Goal: Find specific page/section: Find specific page/section

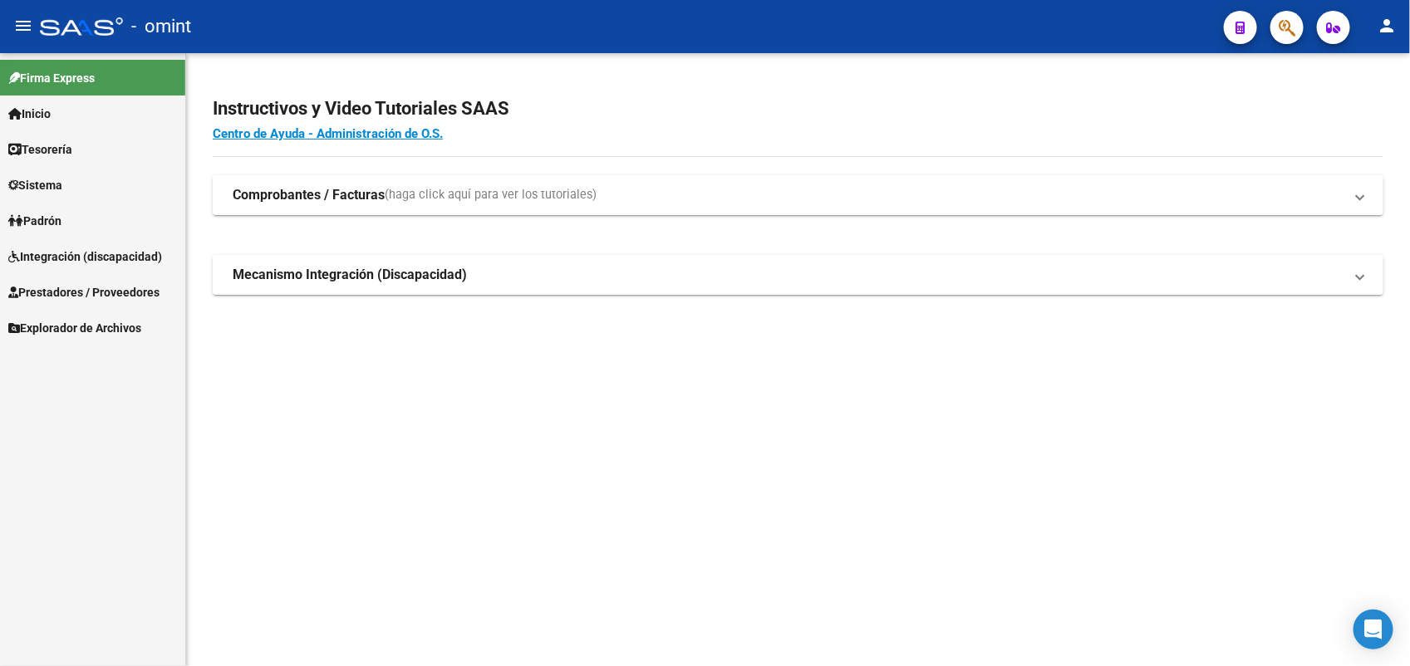
click at [65, 242] on link "Integración (discapacidad)" at bounding box center [92, 256] width 185 height 36
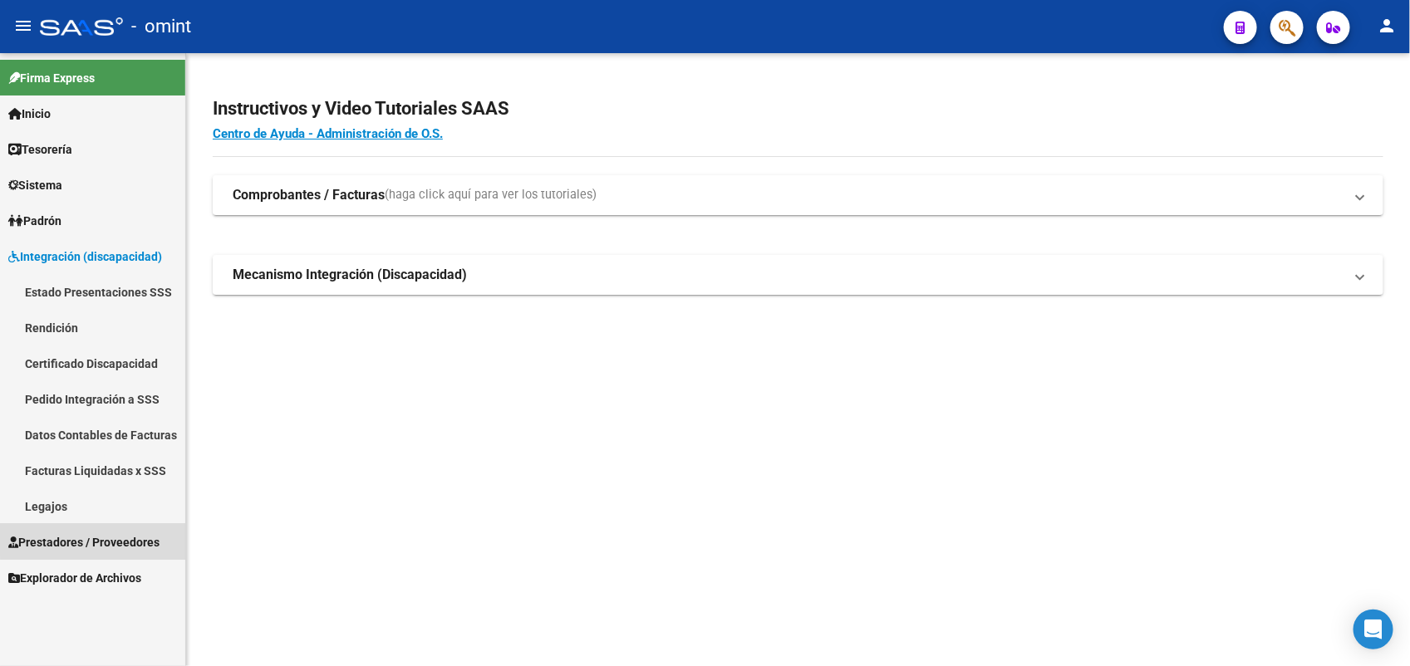
click at [130, 528] on link "Prestadores / Proveedores" at bounding box center [92, 542] width 185 height 36
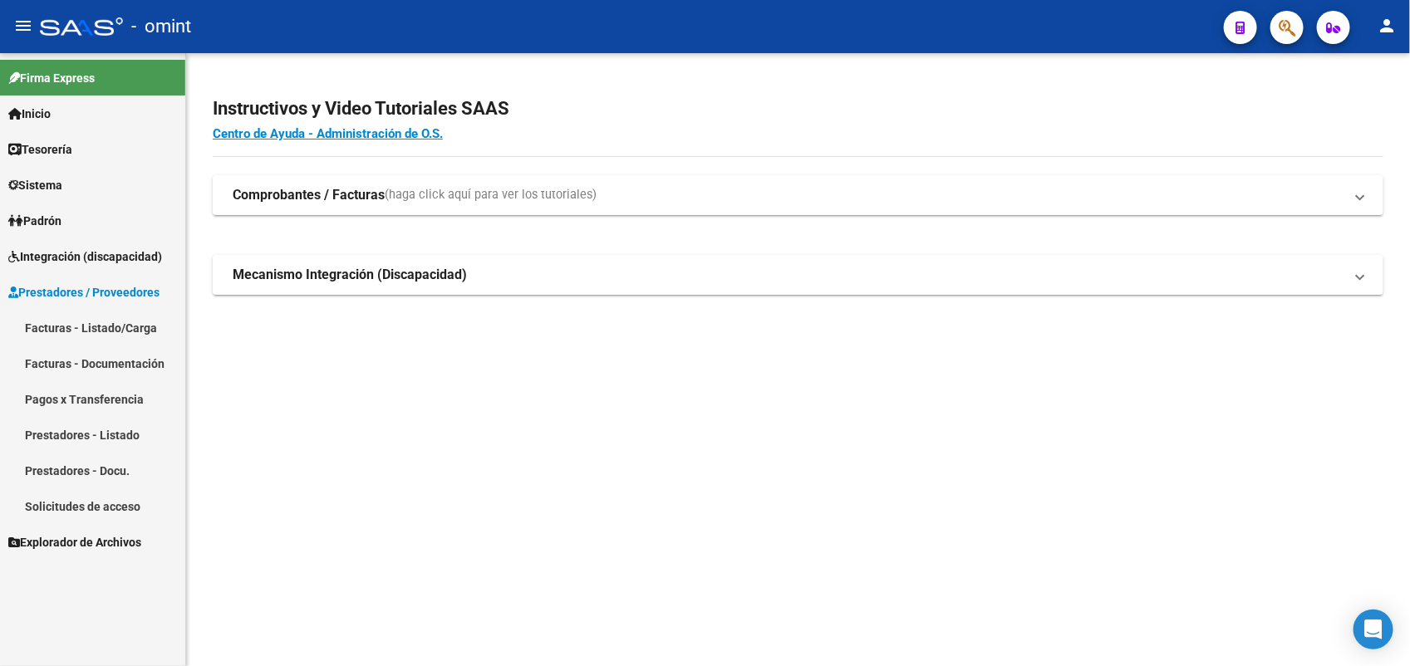
click at [117, 317] on link "Facturas - Listado/Carga" at bounding box center [92, 328] width 185 height 36
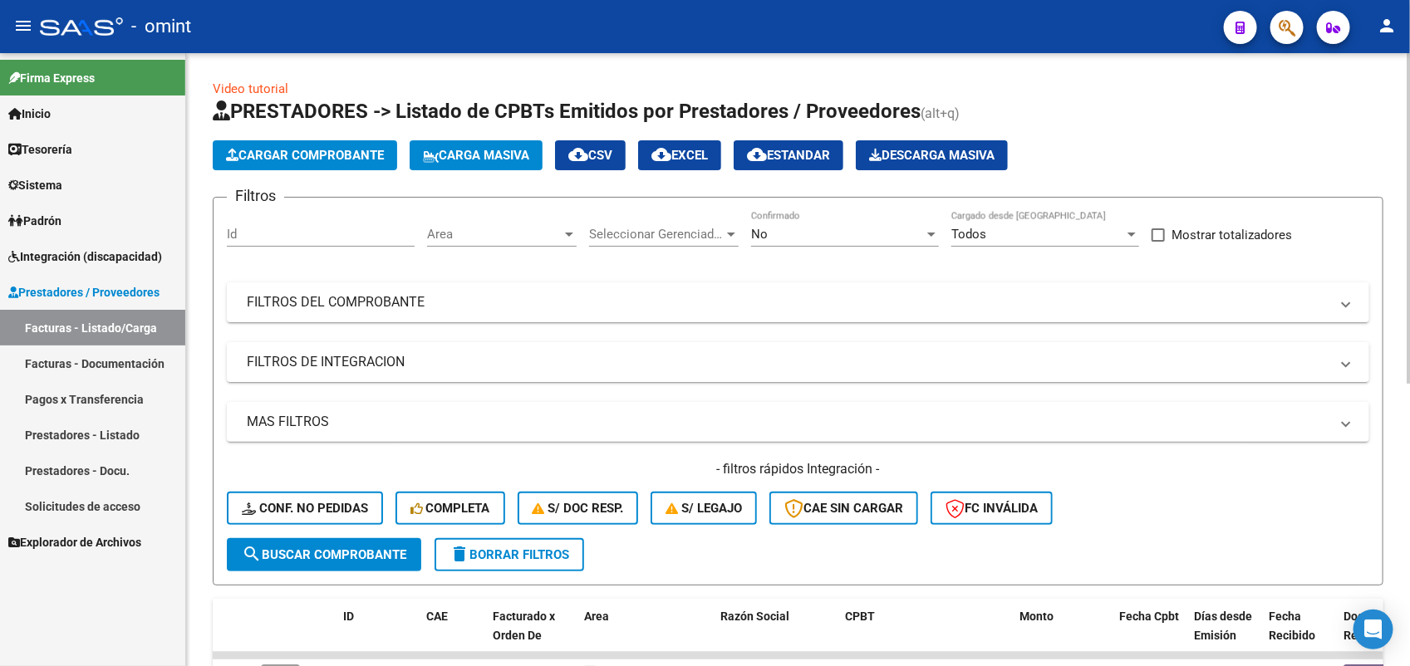
click at [804, 217] on div "No Confirmado" at bounding box center [845, 229] width 188 height 36
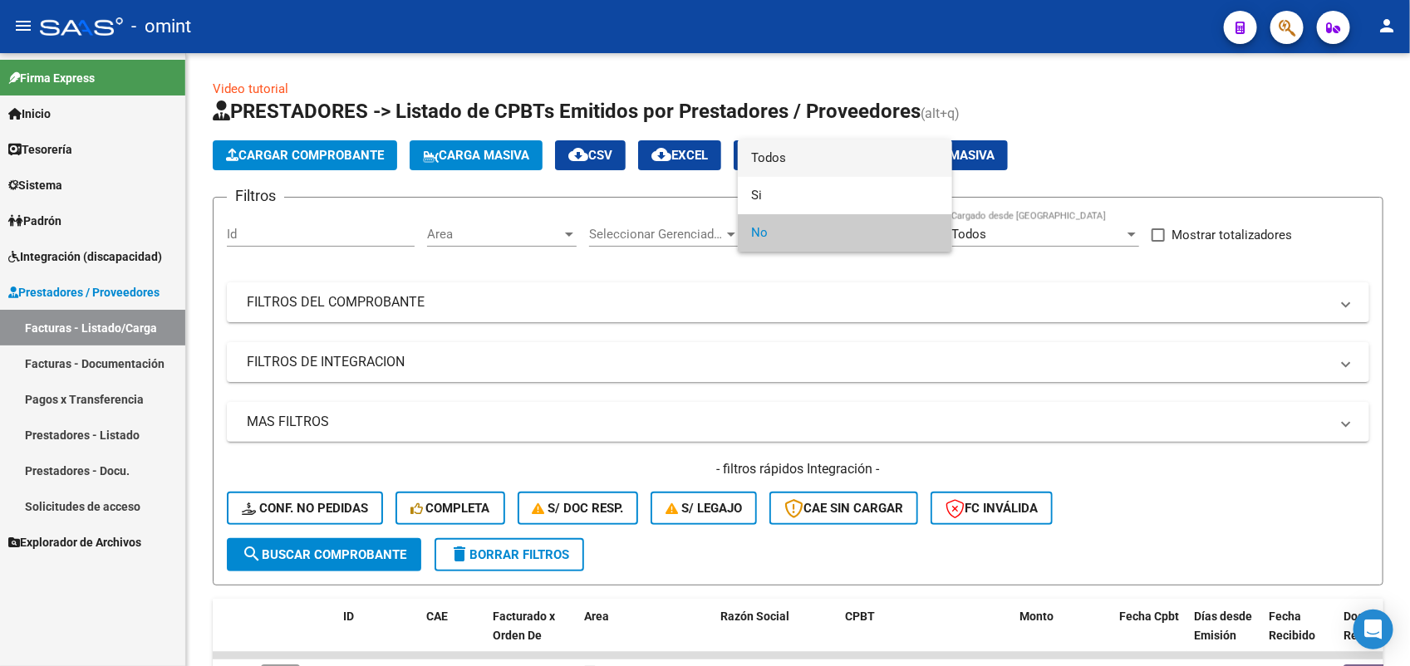
click at [809, 173] on span "Todos" at bounding box center [845, 158] width 188 height 37
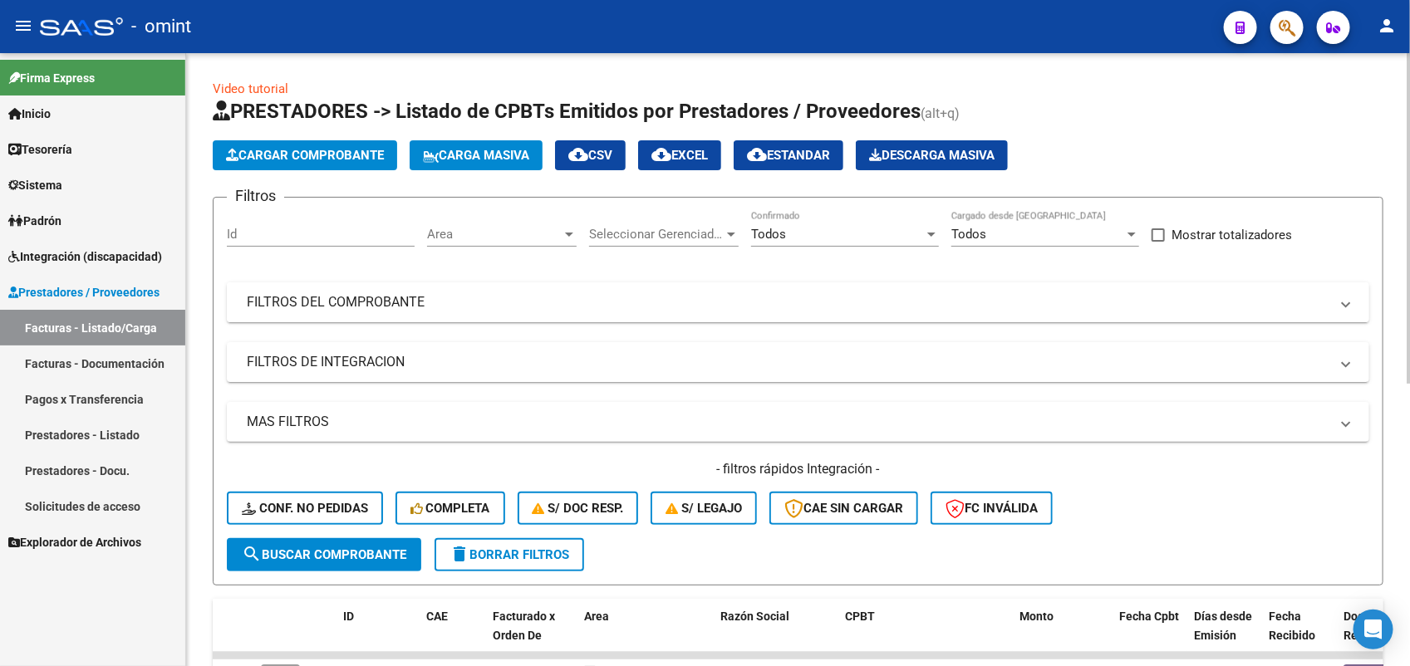
click at [649, 309] on mat-expansion-panel-header "FILTROS DEL COMPROBANTE" at bounding box center [798, 303] width 1143 height 40
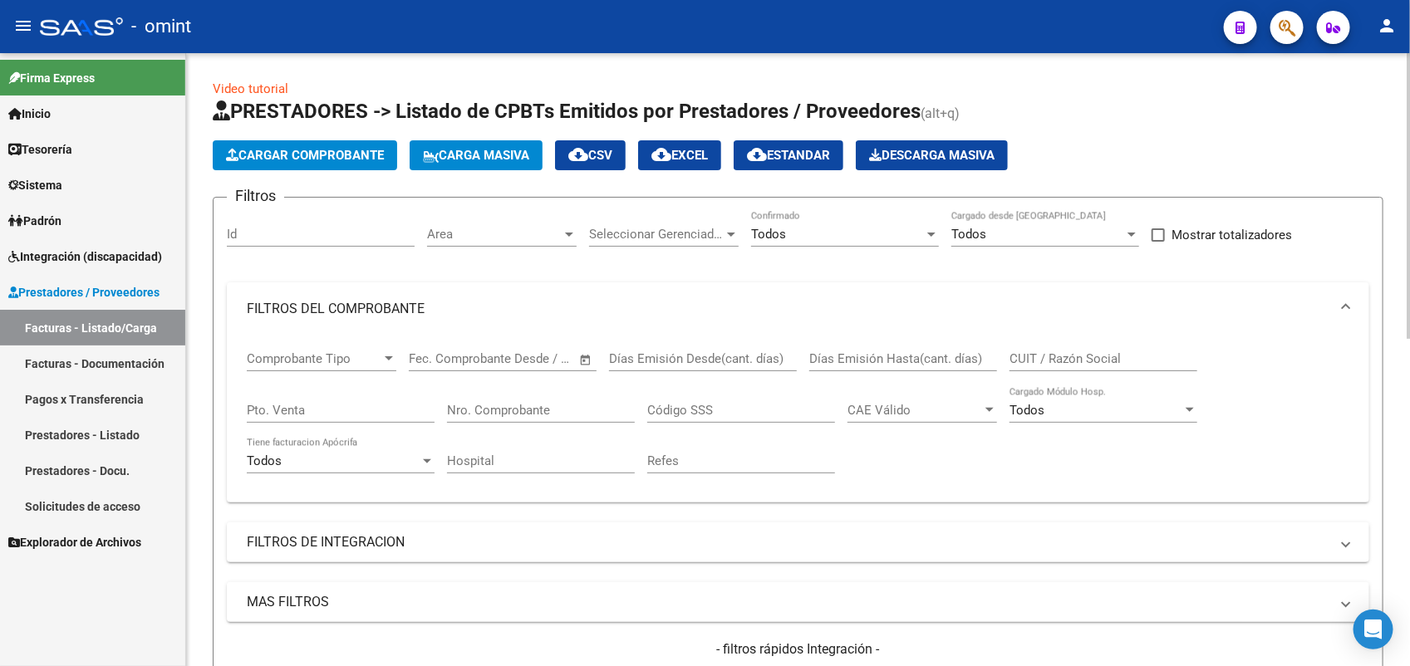
click at [1101, 347] on div "CUIT / Razón Social" at bounding box center [1104, 354] width 188 height 36
paste input "27180048001"
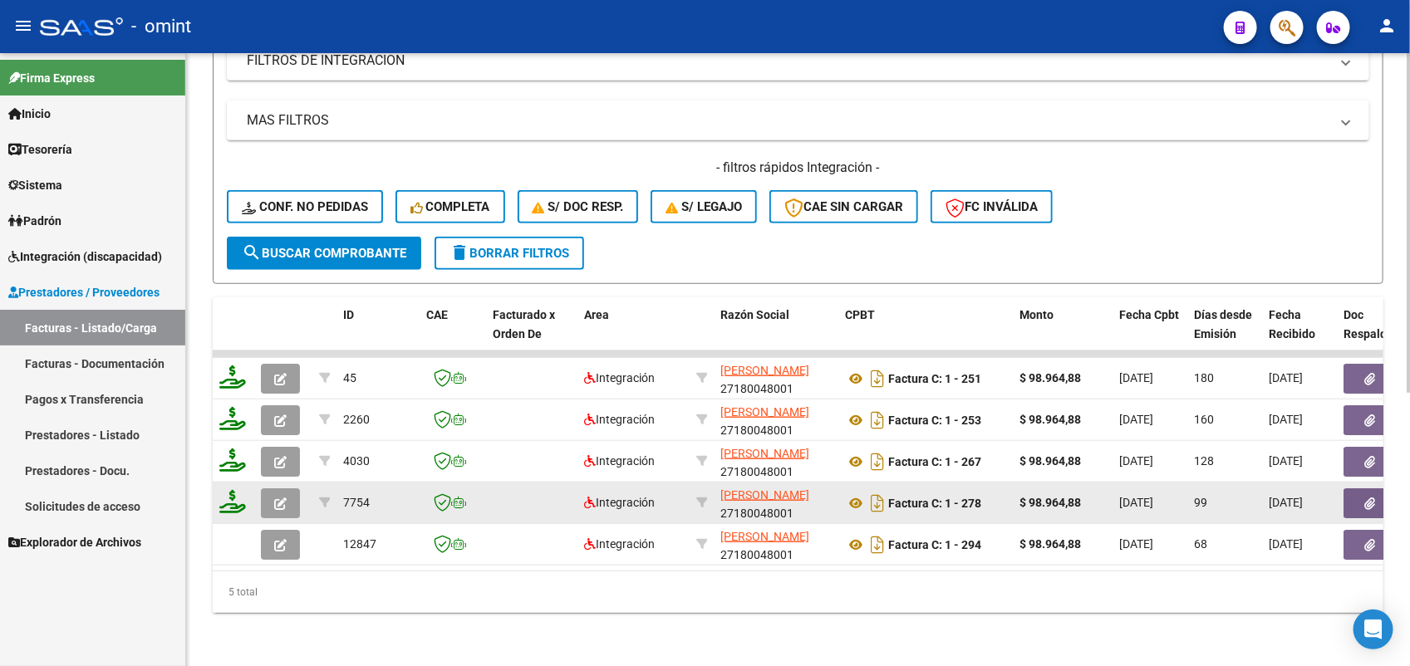
scroll to position [22, 0]
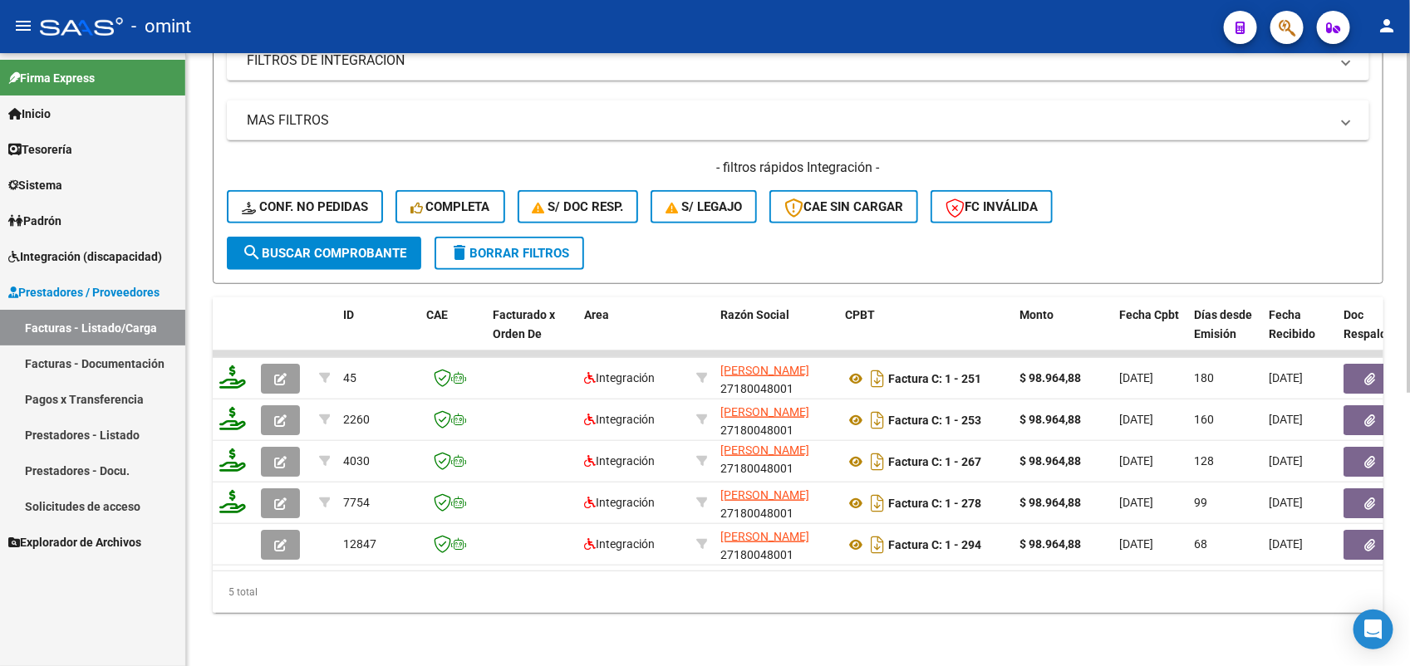
type input "27180048001"
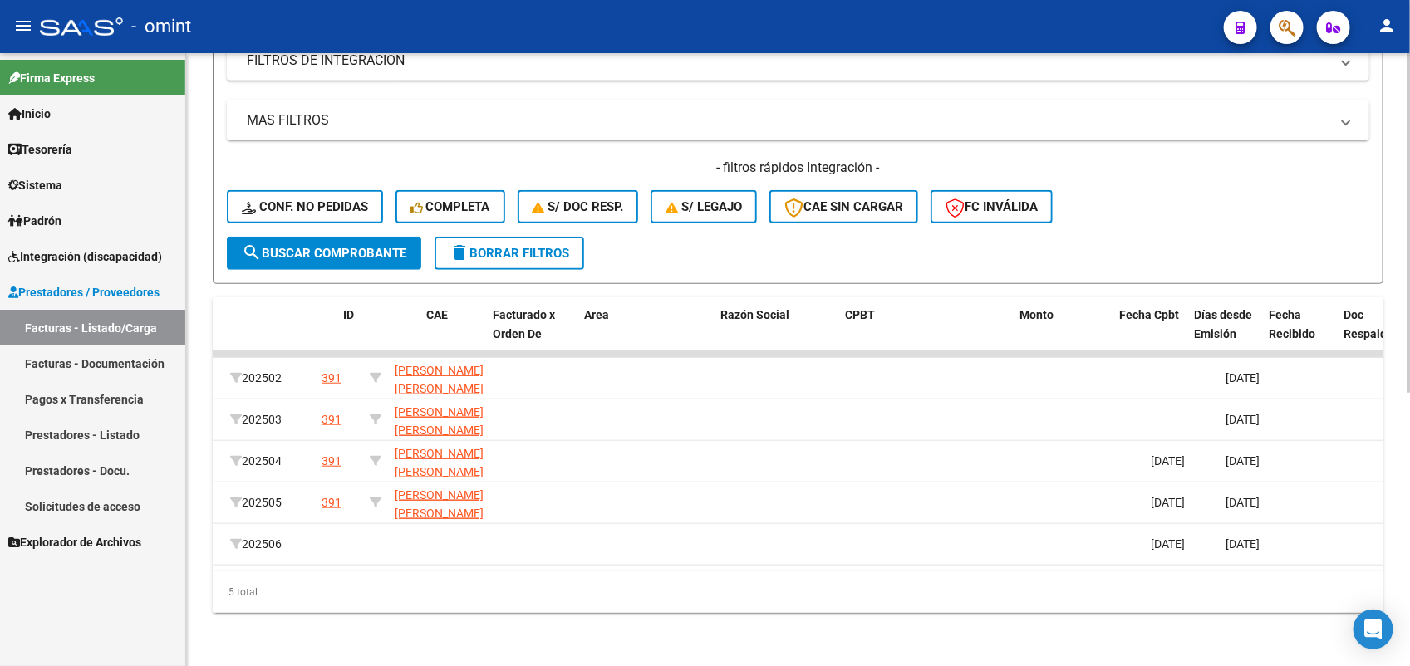
scroll to position [0, 0]
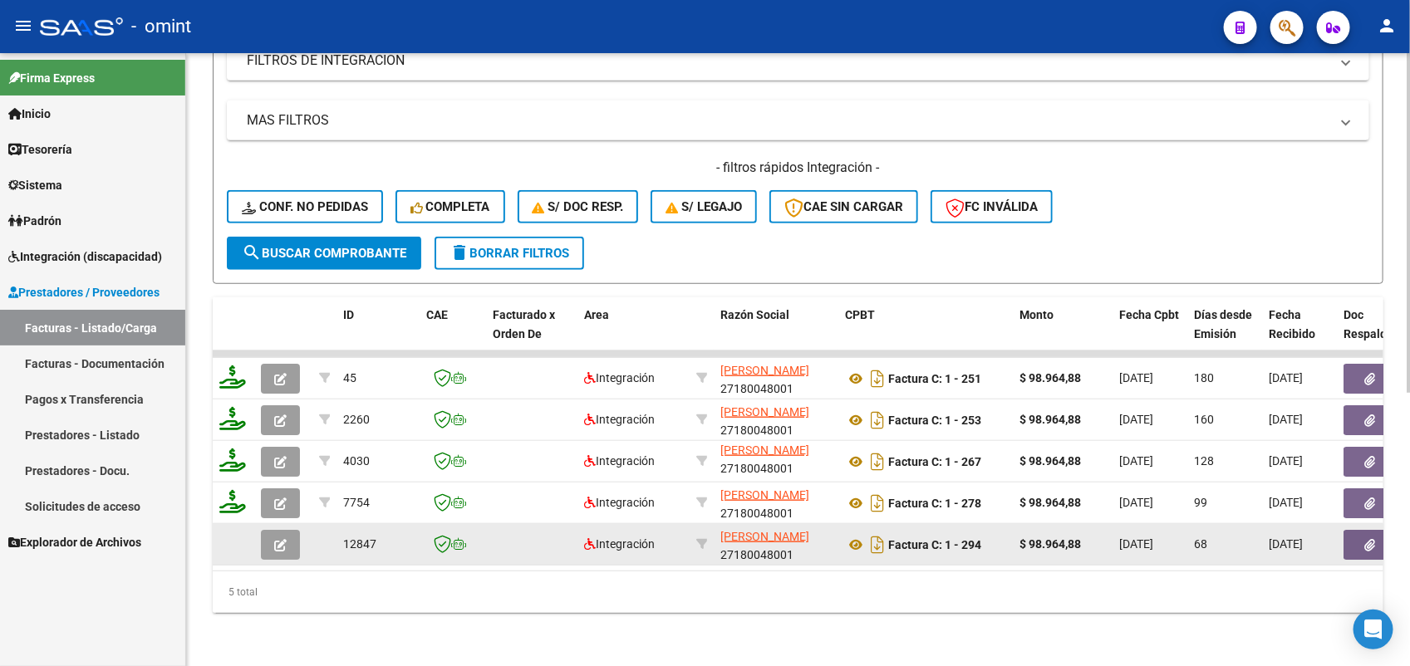
click at [275, 539] on icon "button" at bounding box center [280, 545] width 12 height 12
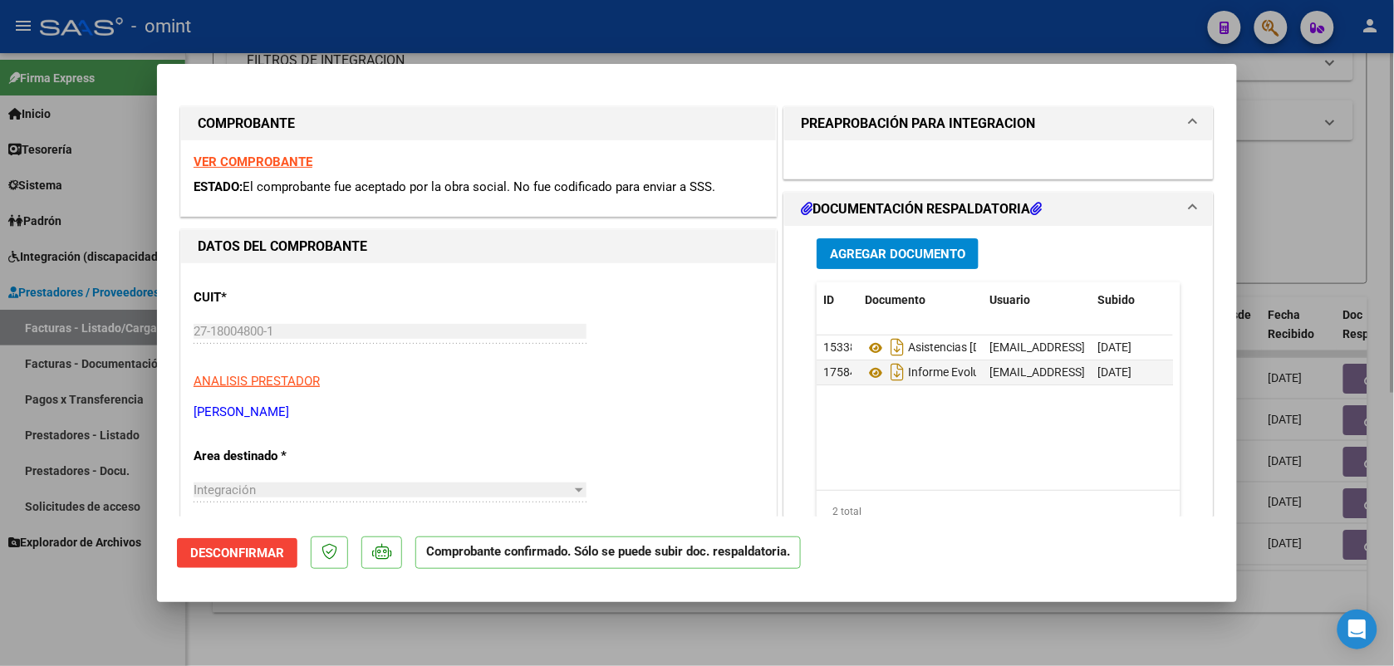
drag, startPoint x: 482, startPoint y: 647, endPoint x: 467, endPoint y: 615, distance: 34.9
click at [479, 638] on div at bounding box center [697, 333] width 1394 height 666
type input "$ 0,00"
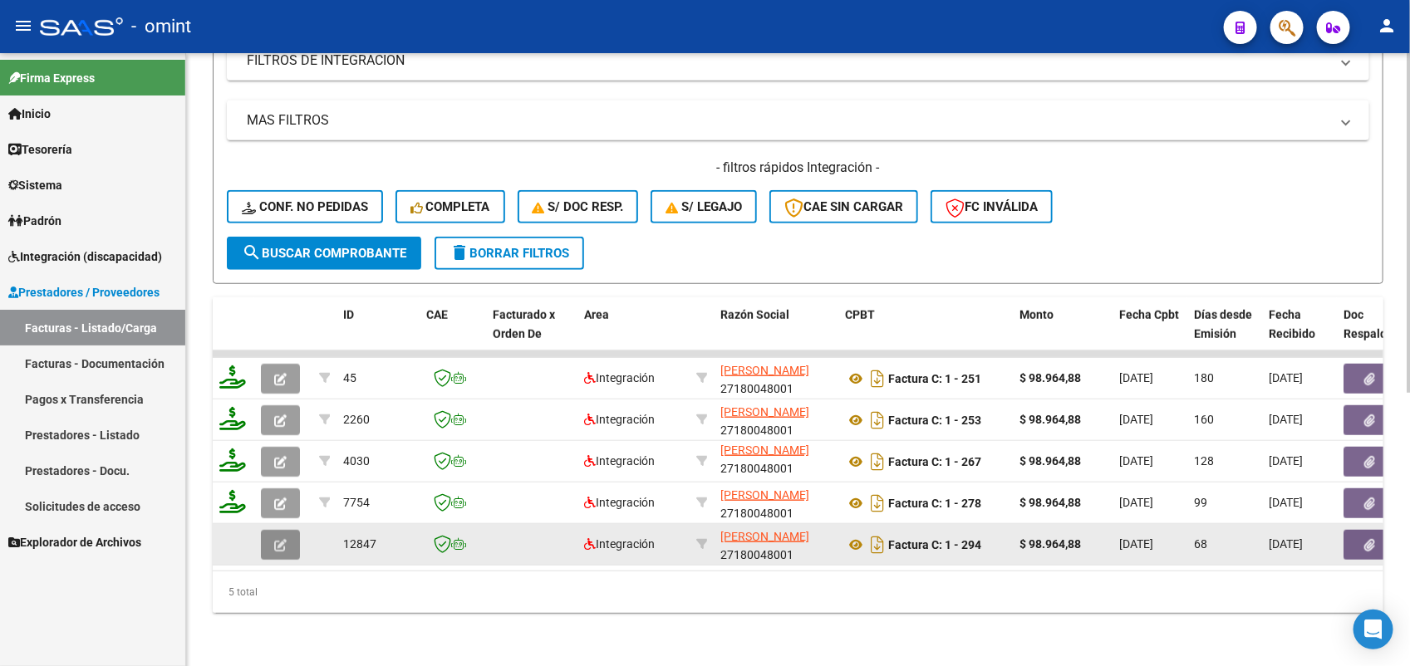
click at [277, 539] on icon "button" at bounding box center [280, 545] width 12 height 12
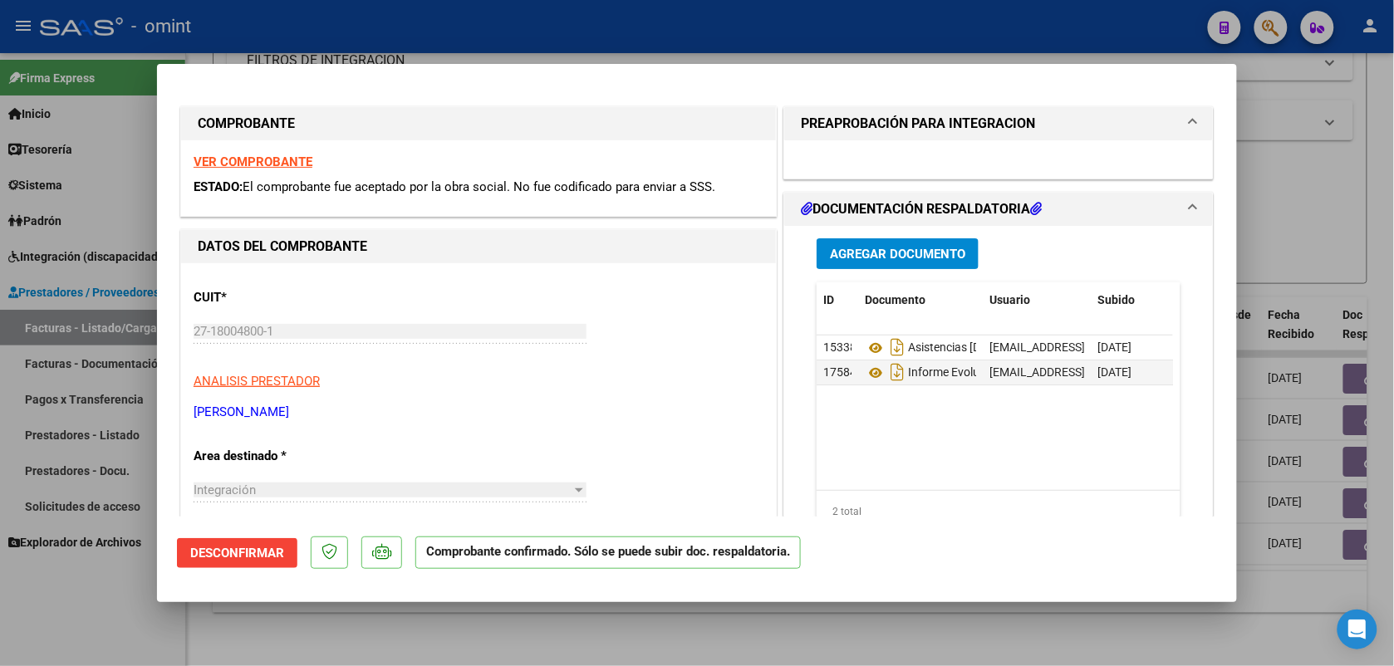
click at [342, 647] on div at bounding box center [697, 333] width 1394 height 666
type input "$ 0,00"
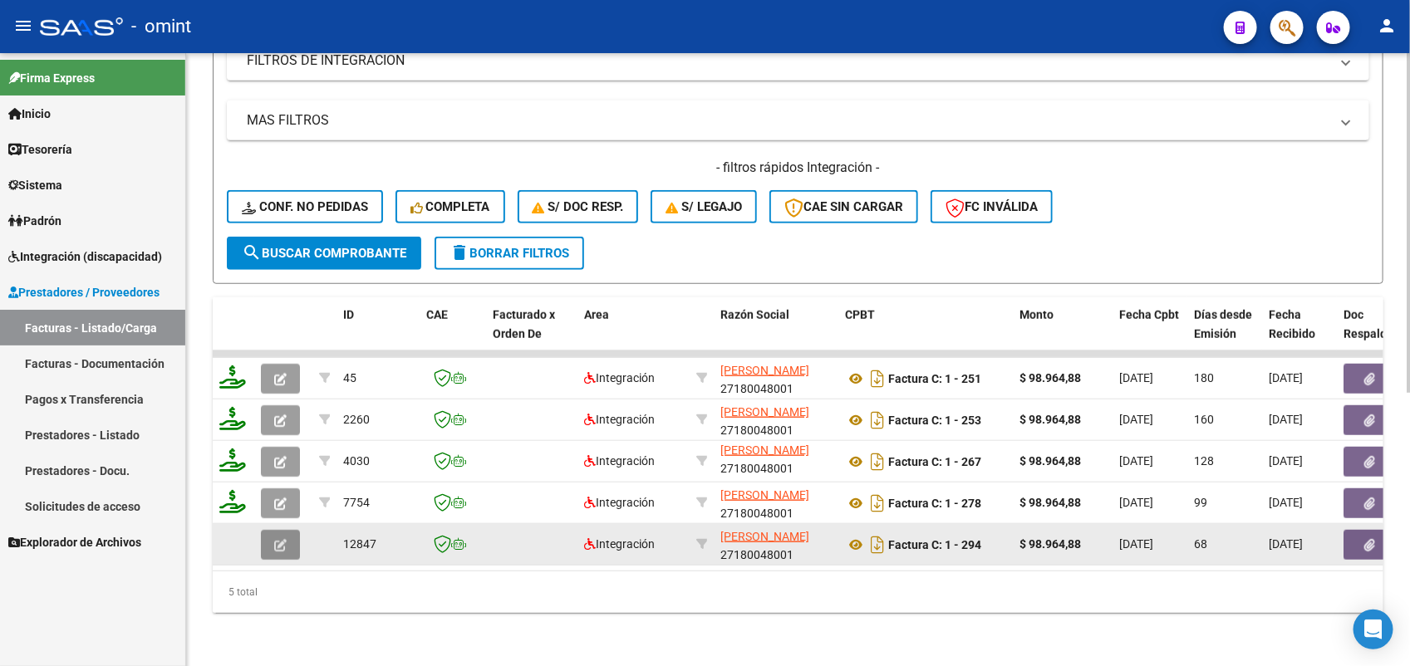
click at [292, 530] on button "button" at bounding box center [280, 545] width 39 height 30
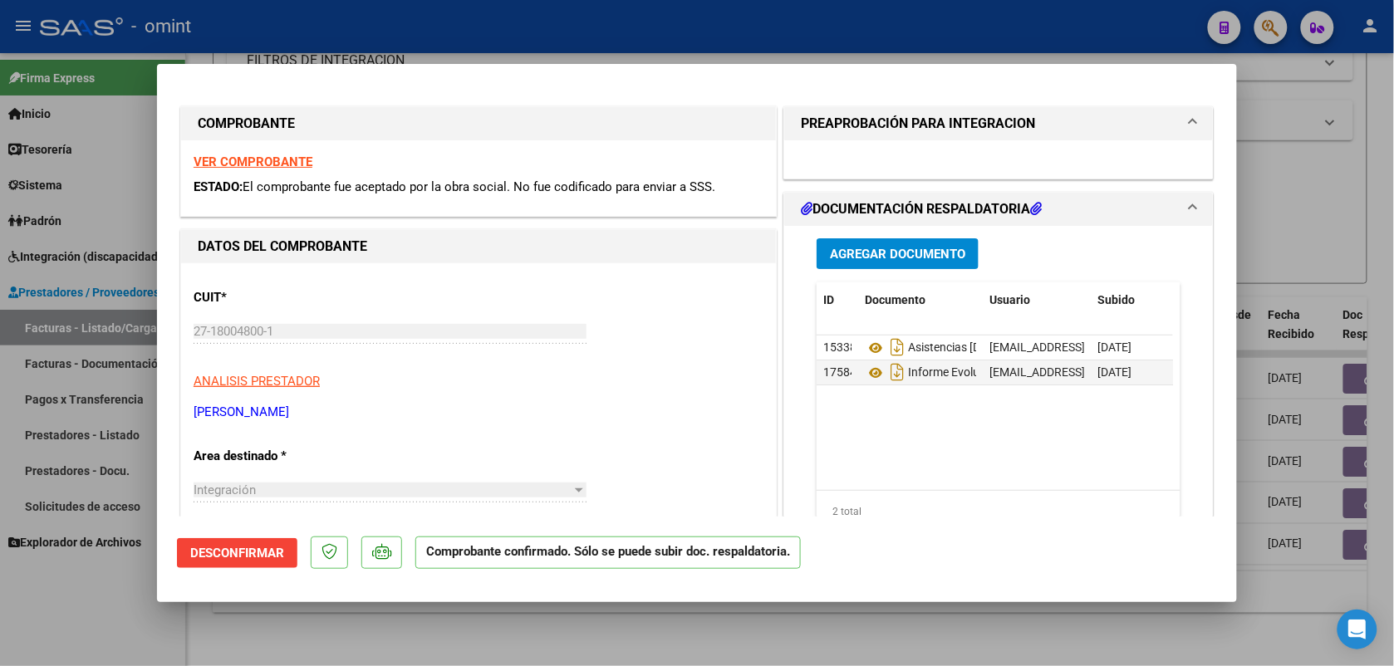
click at [278, 156] on strong "VER COMPROBANTE" at bounding box center [253, 162] width 119 height 15
click at [563, 661] on div at bounding box center [697, 333] width 1394 height 666
type input "$ 0,00"
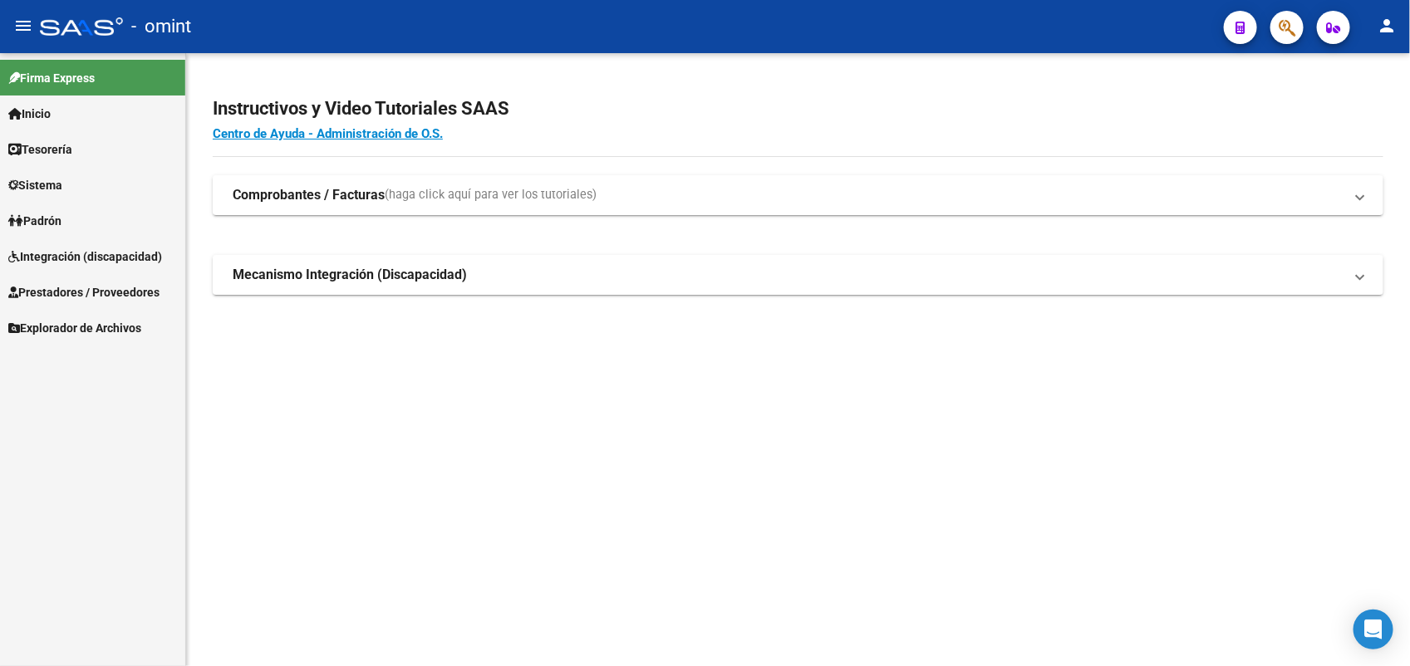
click at [71, 297] on span "Prestadores / Proveedores" at bounding box center [83, 292] width 151 height 18
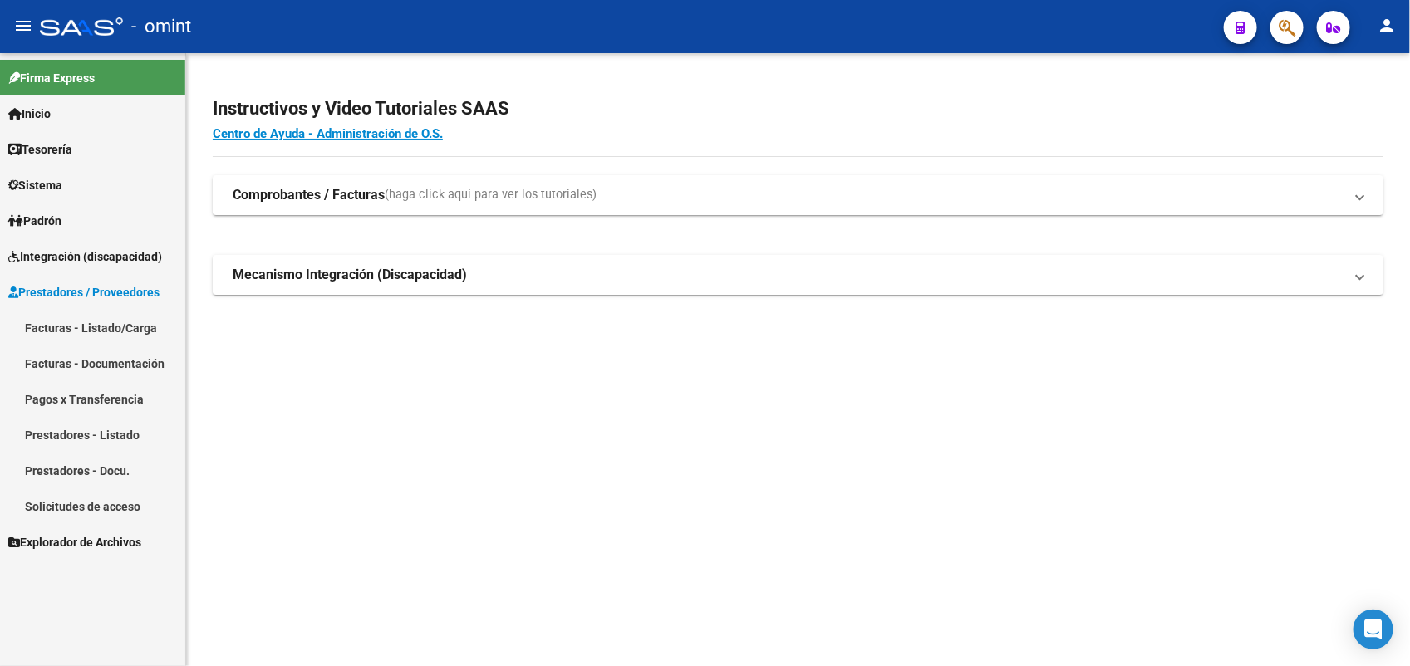
click at [114, 250] on span "Integración (discapacidad)" at bounding box center [85, 257] width 154 height 18
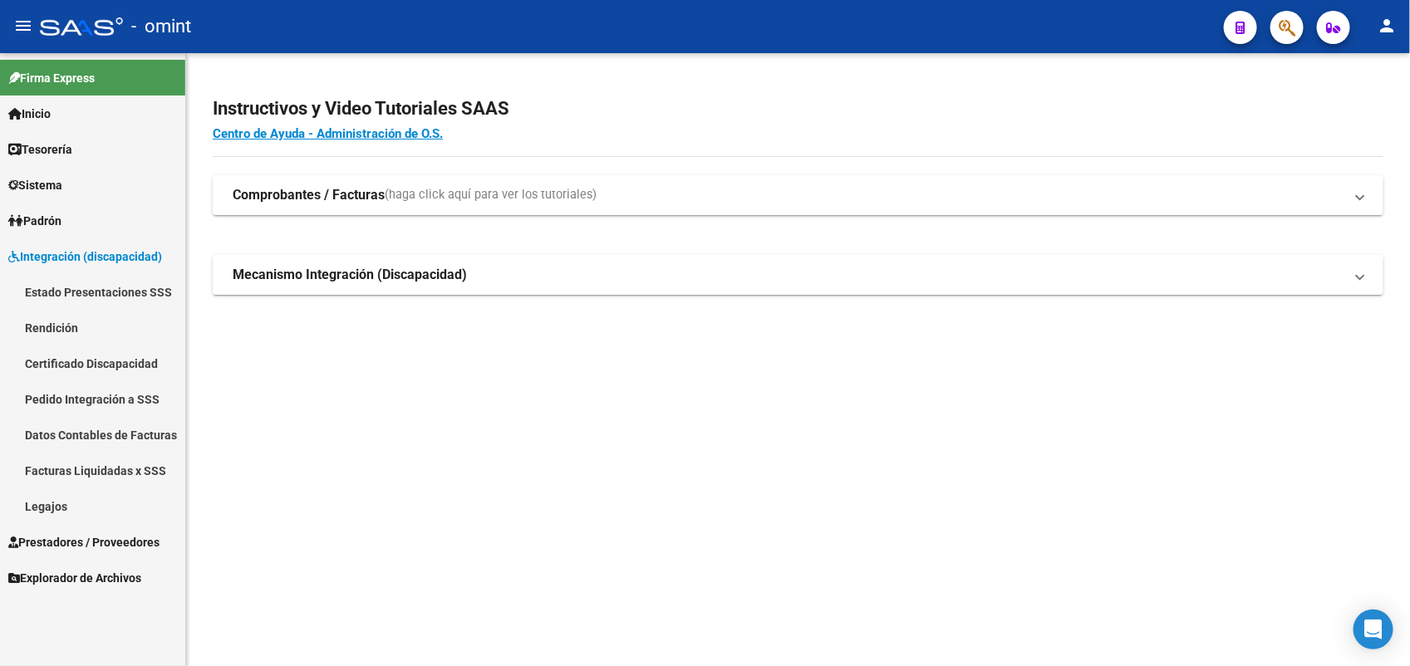
click at [116, 396] on link "Pedido Integración a SSS" at bounding box center [92, 399] width 185 height 36
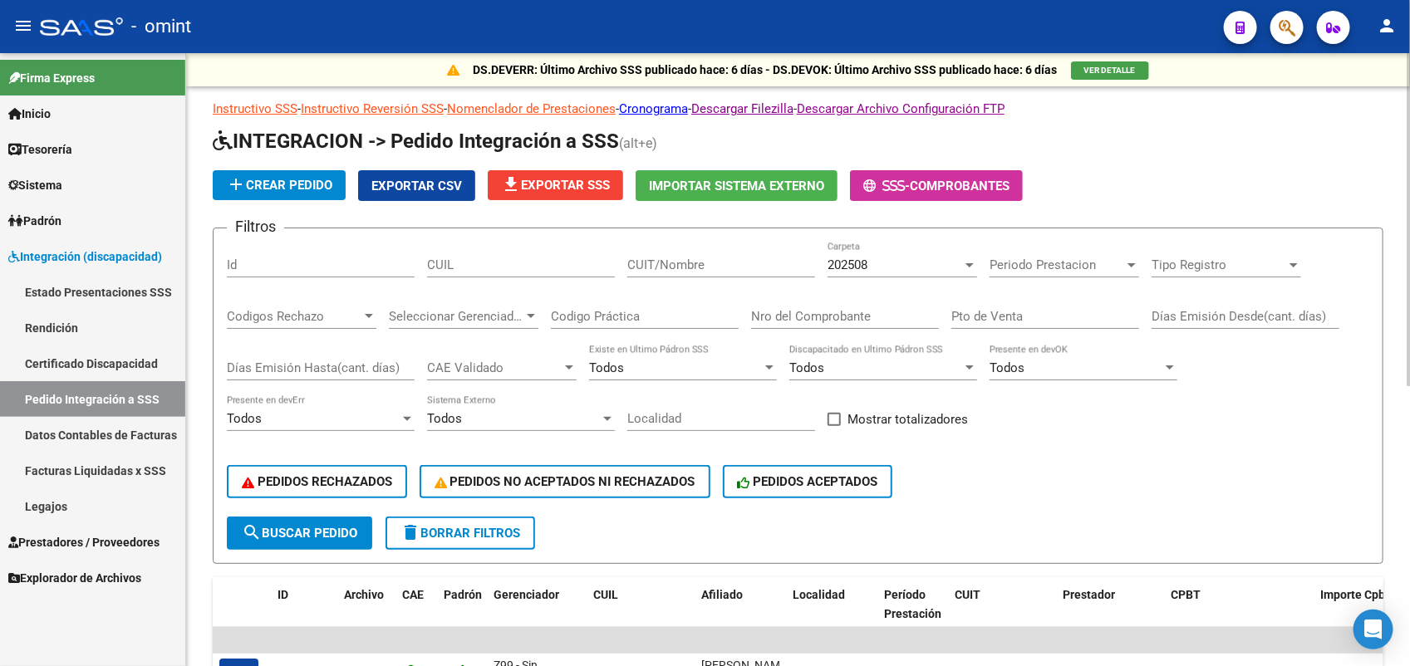
click at [919, 259] on div "202508" at bounding box center [895, 265] width 135 height 15
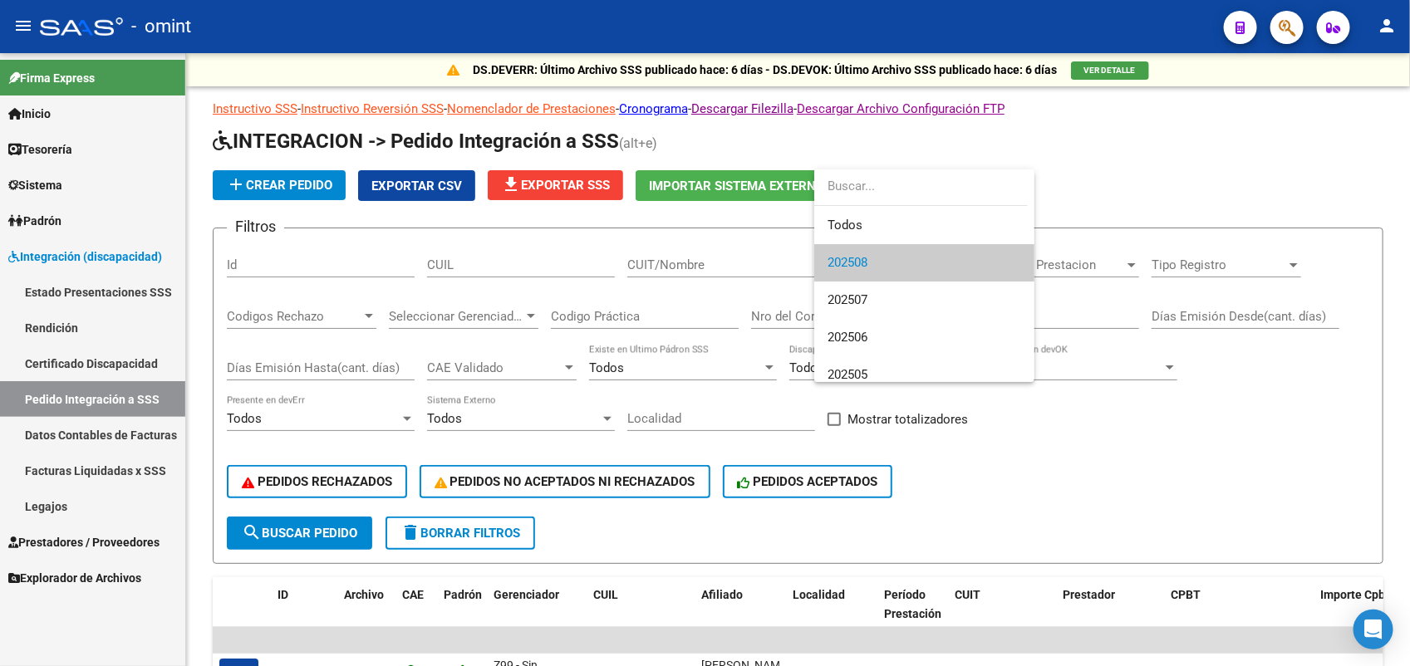
click at [918, 205] on div at bounding box center [921, 188] width 214 height 37
click at [921, 214] on span "Todos" at bounding box center [925, 225] width 194 height 37
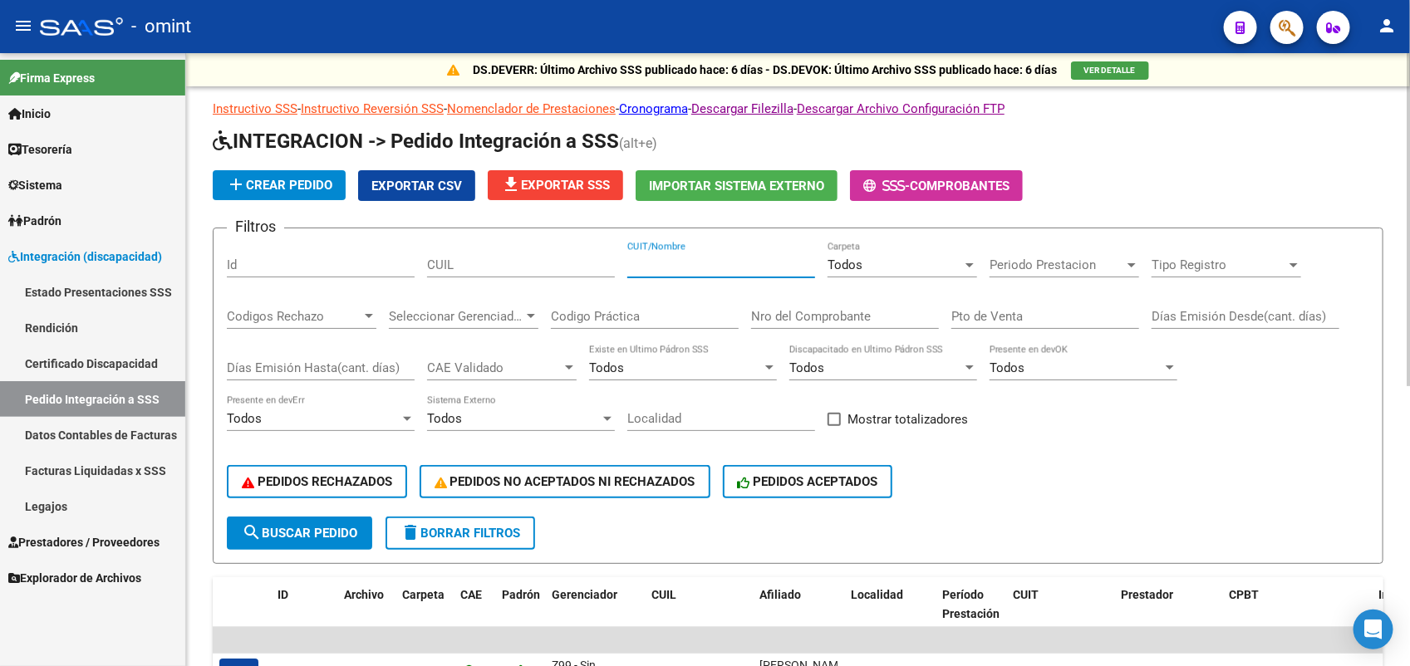
click at [720, 262] on input "CUIT/Nombre" at bounding box center [721, 265] width 188 height 15
paste input "27180048001"
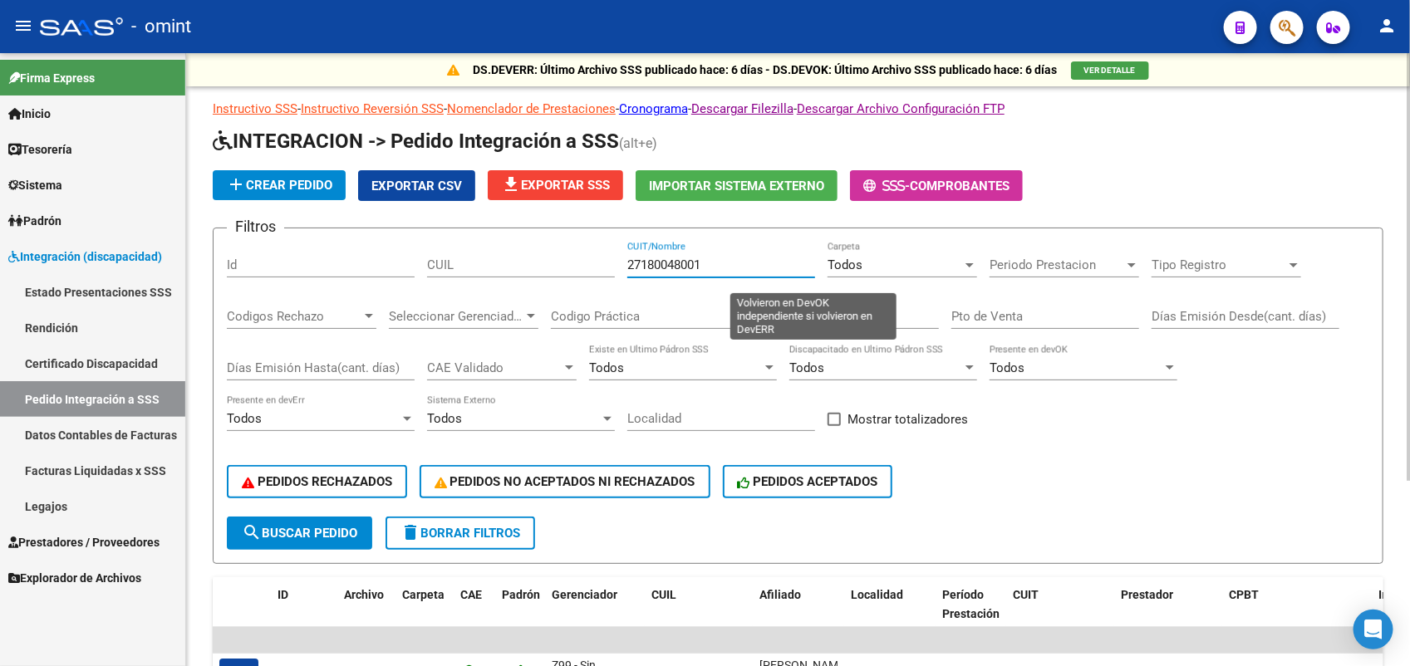
scroll to position [264, 0]
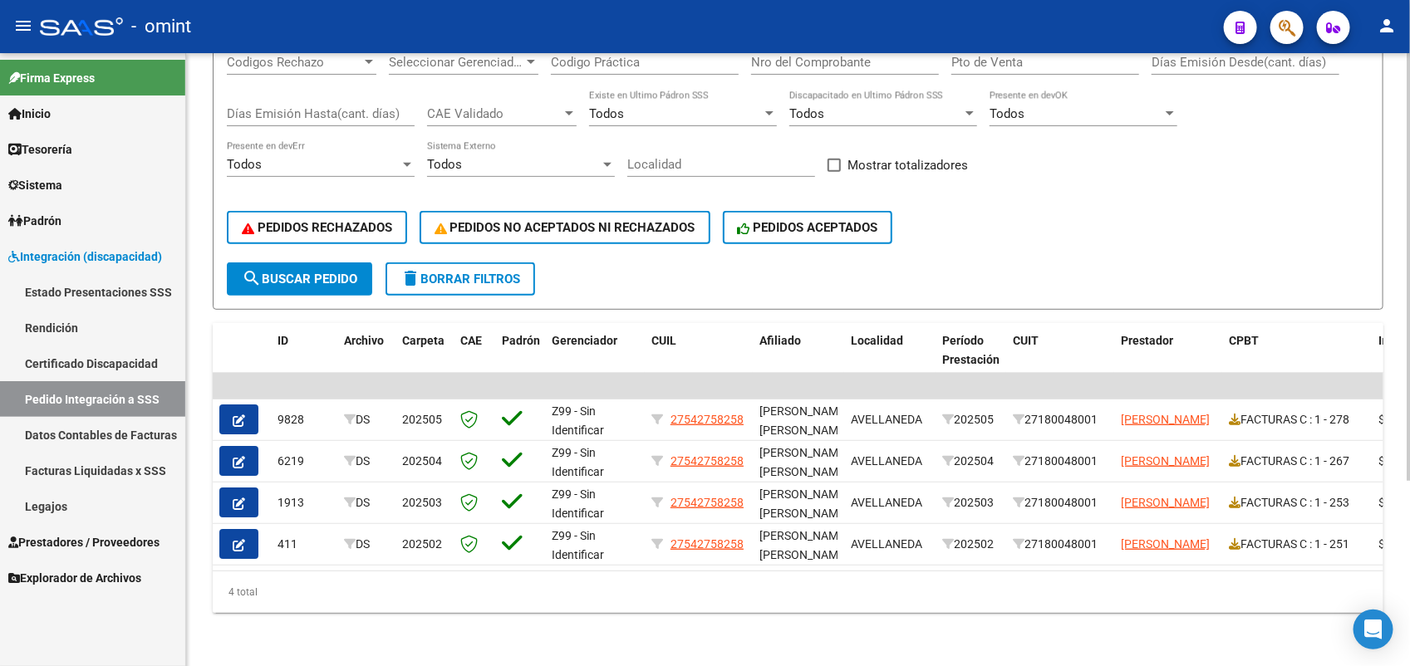
type input "27180048001"
click at [1028, 11] on div "- omint" at bounding box center [625, 26] width 1171 height 37
